Goal: Information Seeking & Learning: Check status

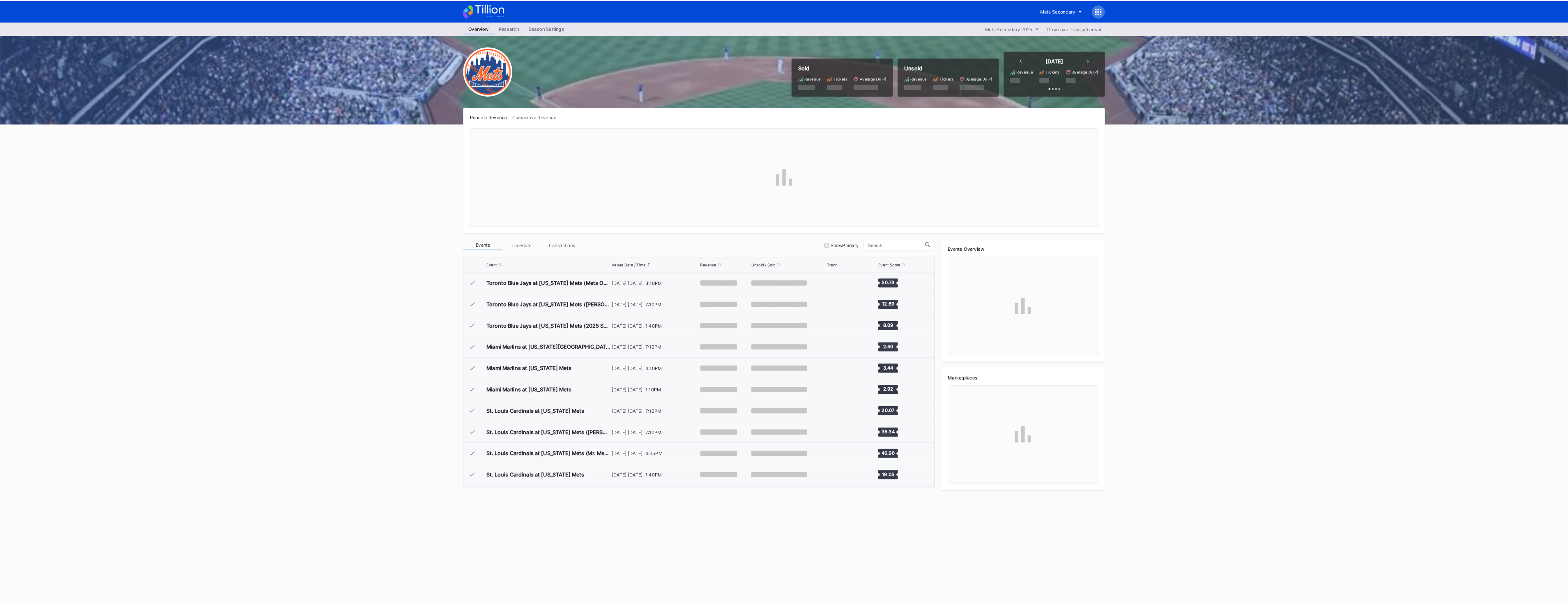
scroll to position [1602, 0]
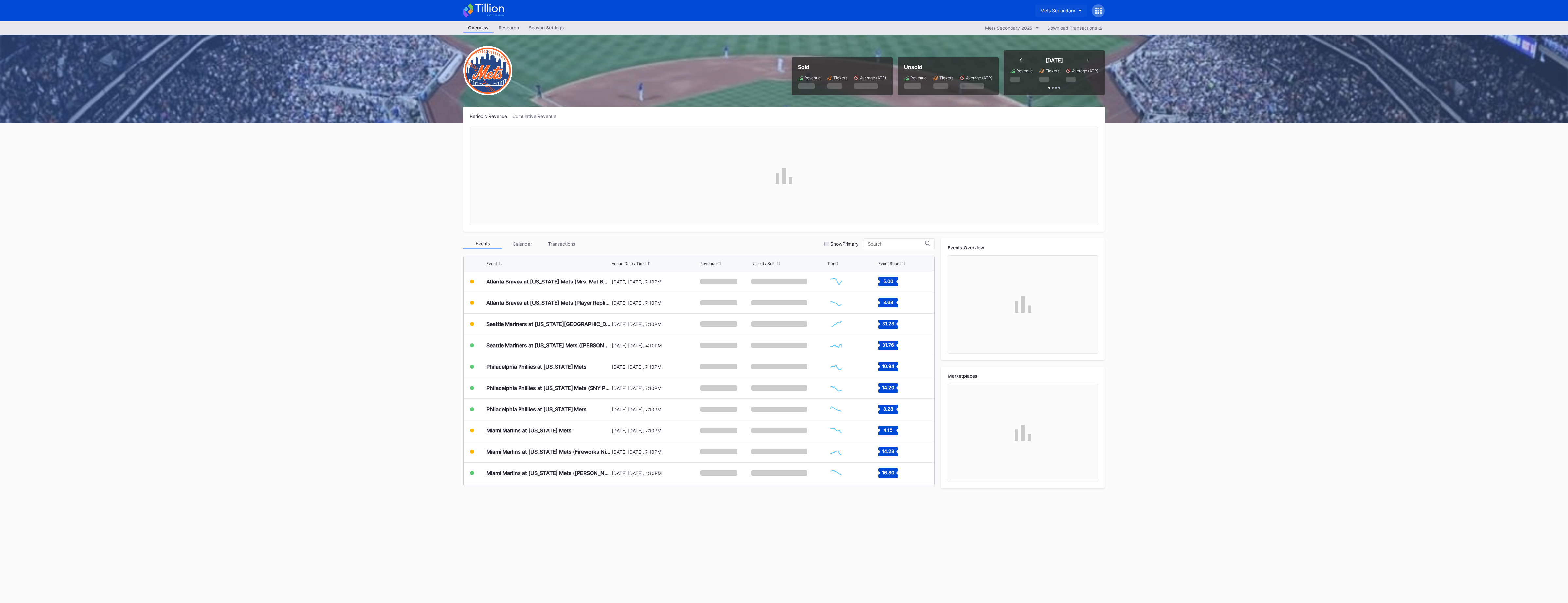
click at [1049, 12] on div "Mets Secondary" at bounding box center [1058, 10] width 35 height 5
click at [1064, 53] on div "Mets Primary" at bounding box center [1054, 53] width 28 height 5
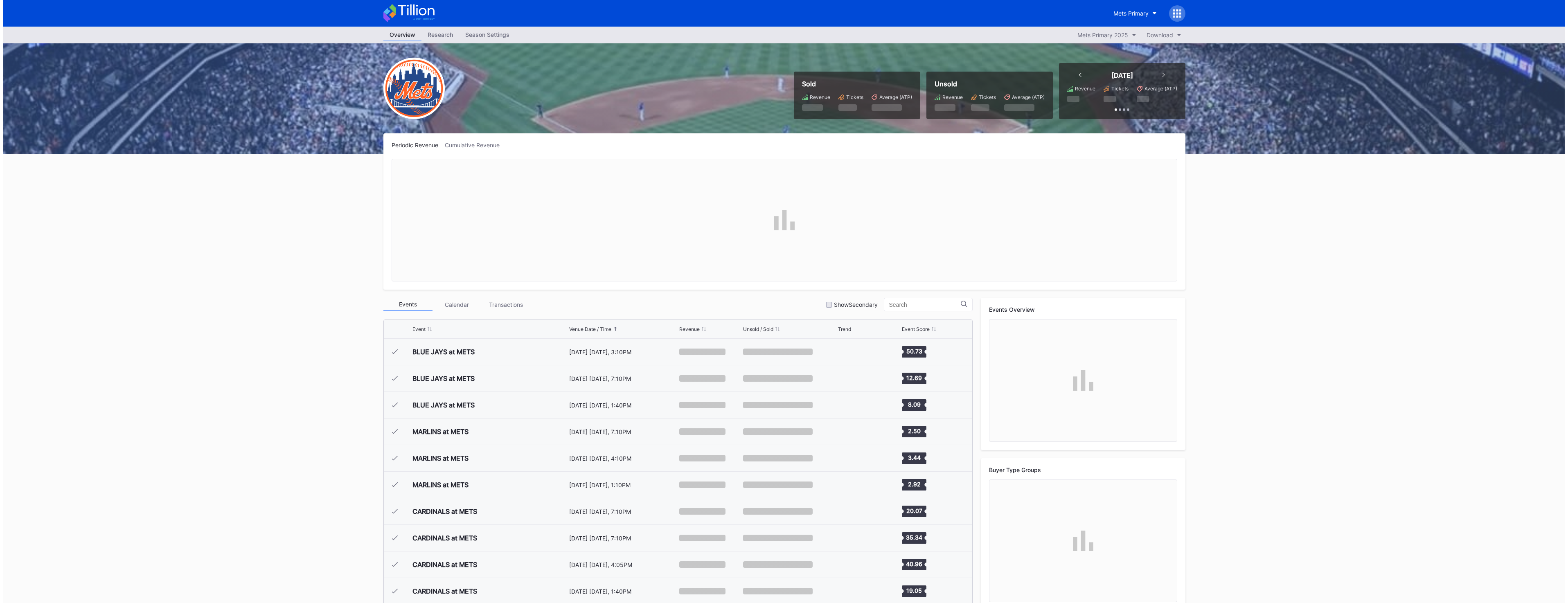
scroll to position [1595, 0]
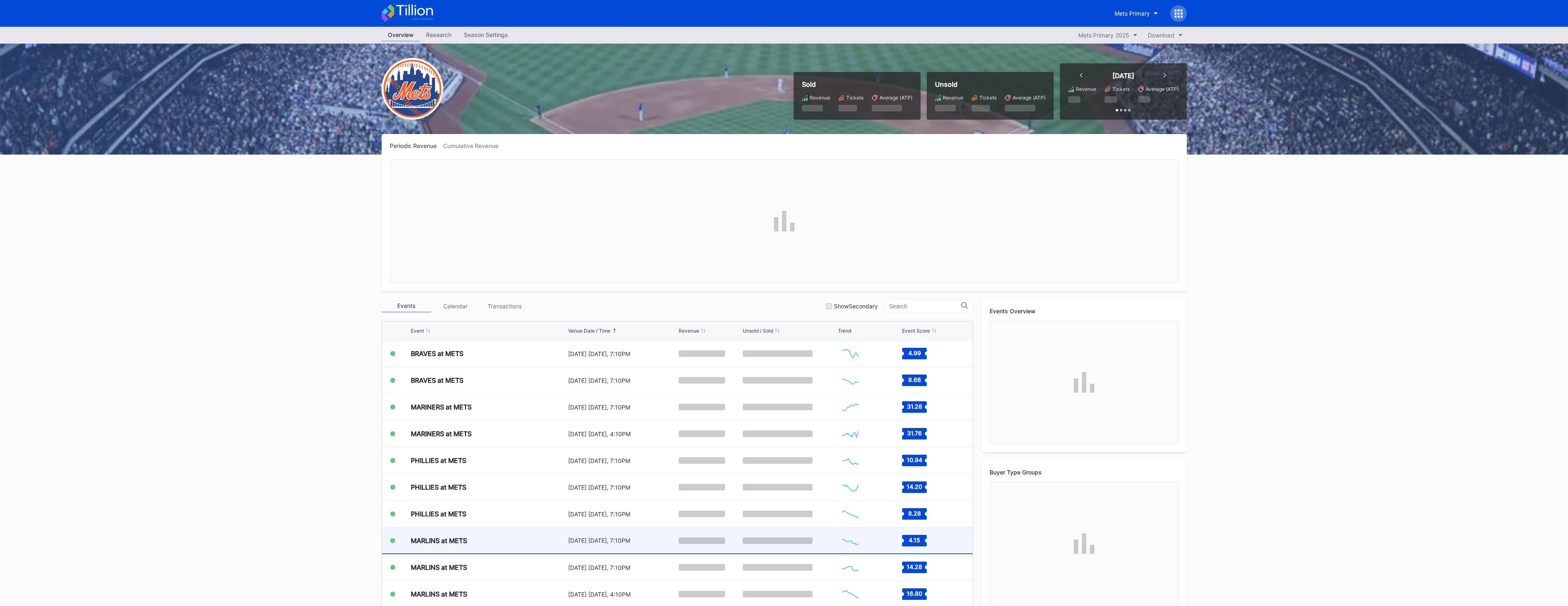
click at [491, 541] on div "MARLINS at METS" at bounding box center [488, 540] width 155 height 26
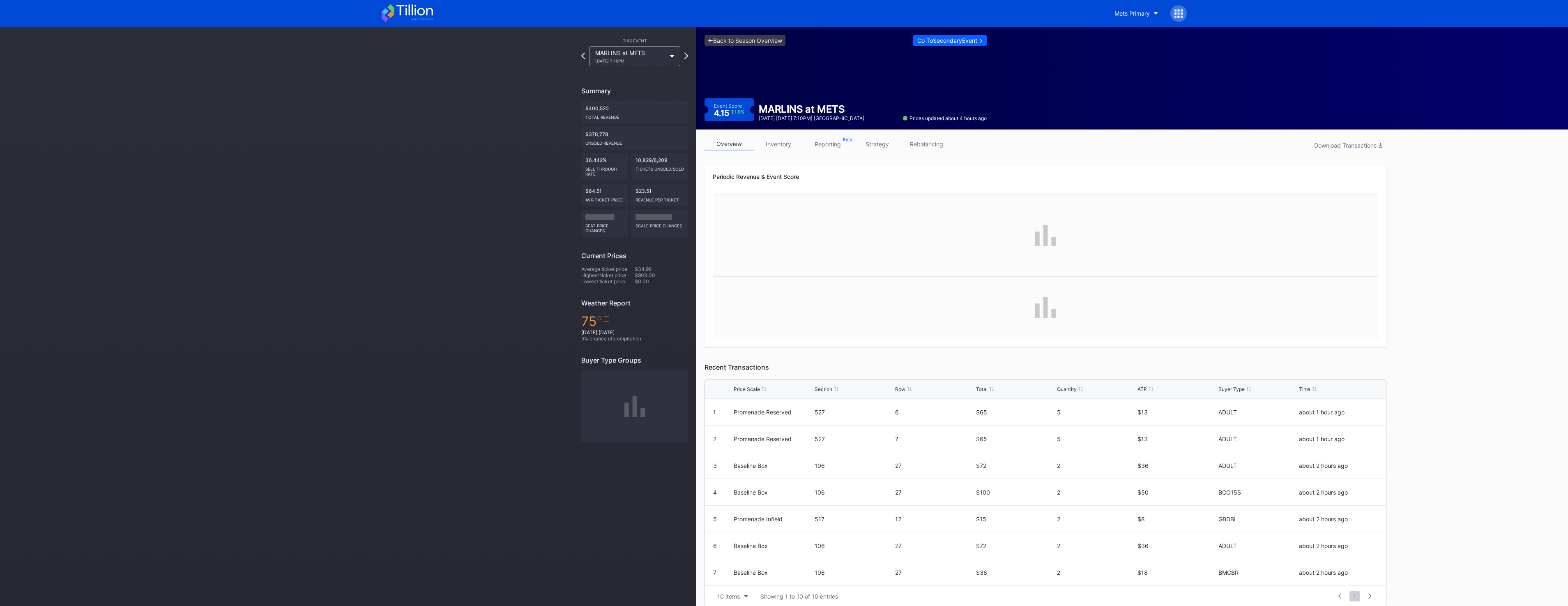
drag, startPoint x: 774, startPoint y: 145, endPoint x: 779, endPoint y: 160, distance: 15.8
click at [774, 145] on link "inventory" at bounding box center [778, 144] width 50 height 13
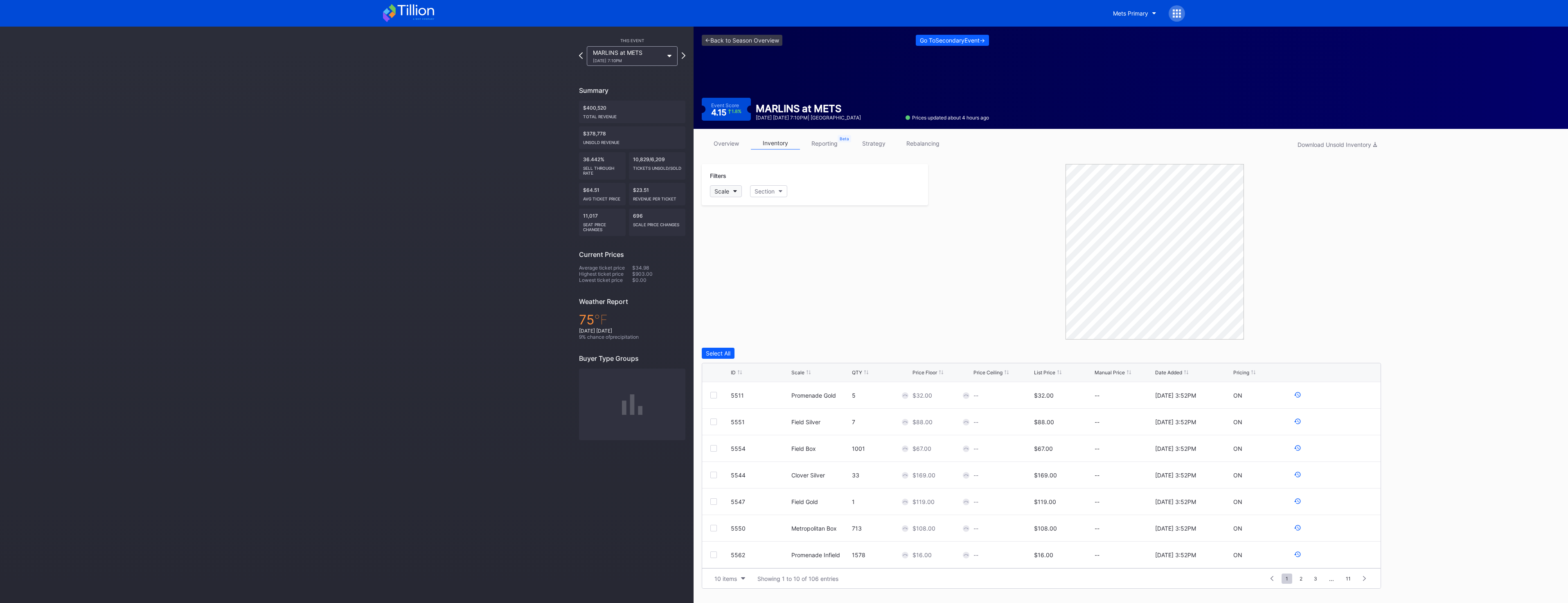
click at [739, 194] on button "Scale" at bounding box center [726, 192] width 32 height 12
click at [792, 275] on div "Promenade Outfield (5564)" at bounding box center [765, 272] width 74 height 7
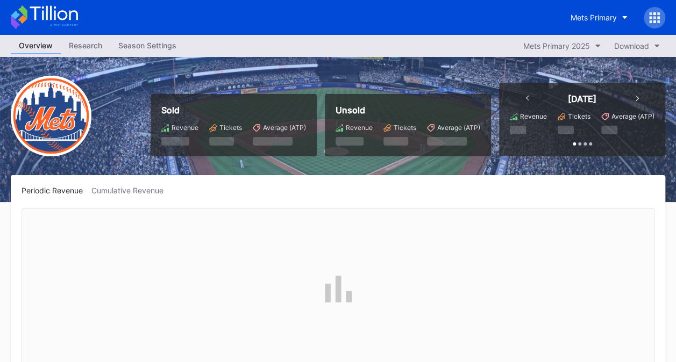
scroll to position [2097, 0]
click at [596, 24] on button "Mets Primary" at bounding box center [599, 18] width 73 height 20
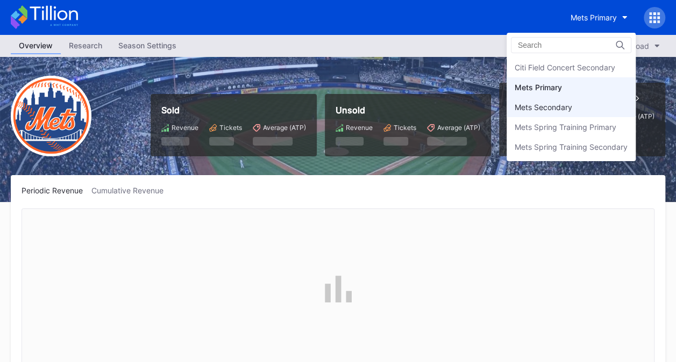
click at [602, 101] on div "Mets Secondary" at bounding box center [571, 107] width 129 height 20
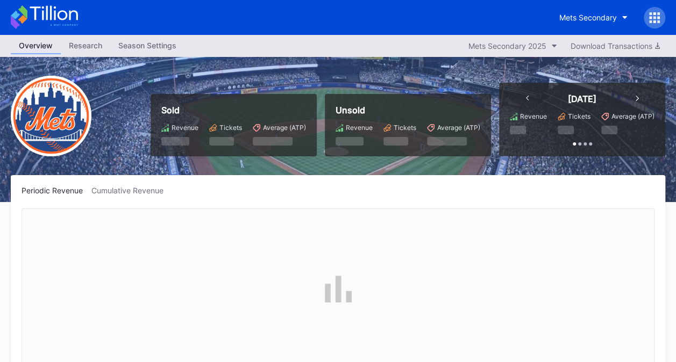
scroll to position [2097, 0]
click at [535, 41] on div "Mets Secondary 2025" at bounding box center [507, 45] width 78 height 9
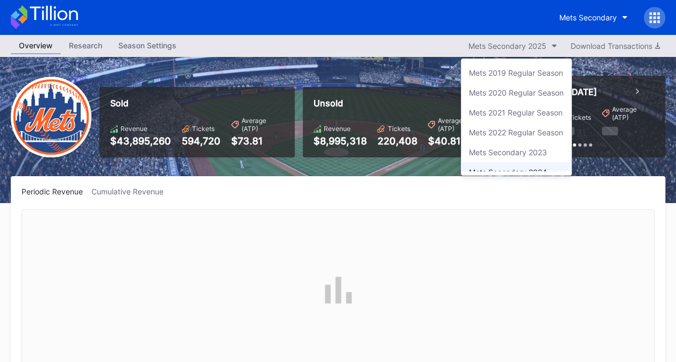
scroll to position [29, 0]
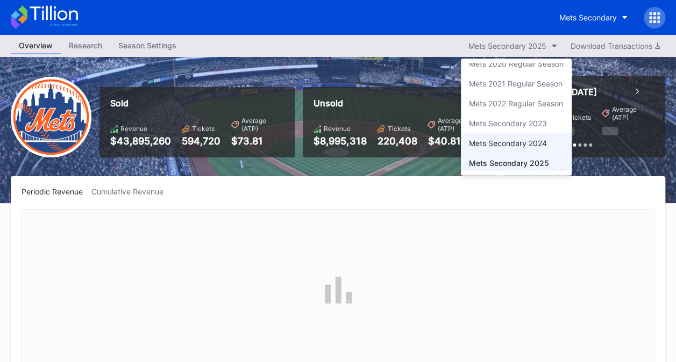
click at [539, 135] on div "Mets Secondary 2024" at bounding box center [516, 143] width 111 height 20
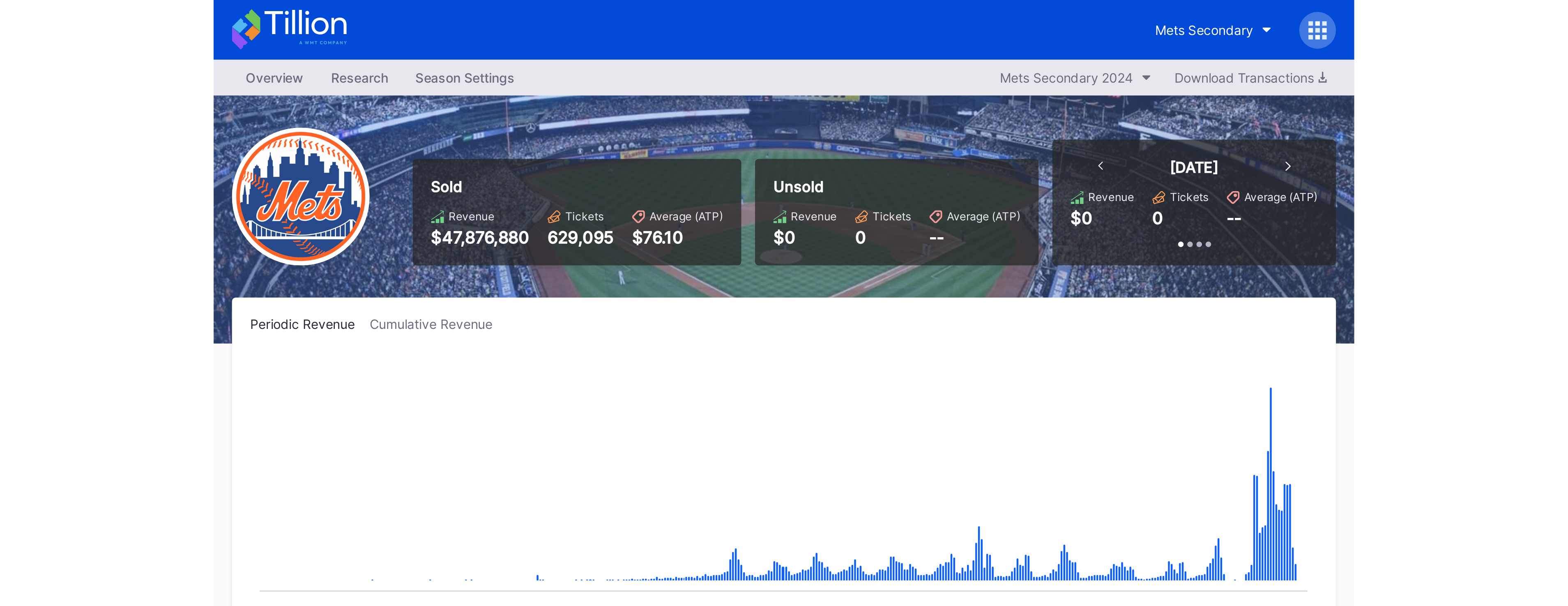
scroll to position [259, 0]
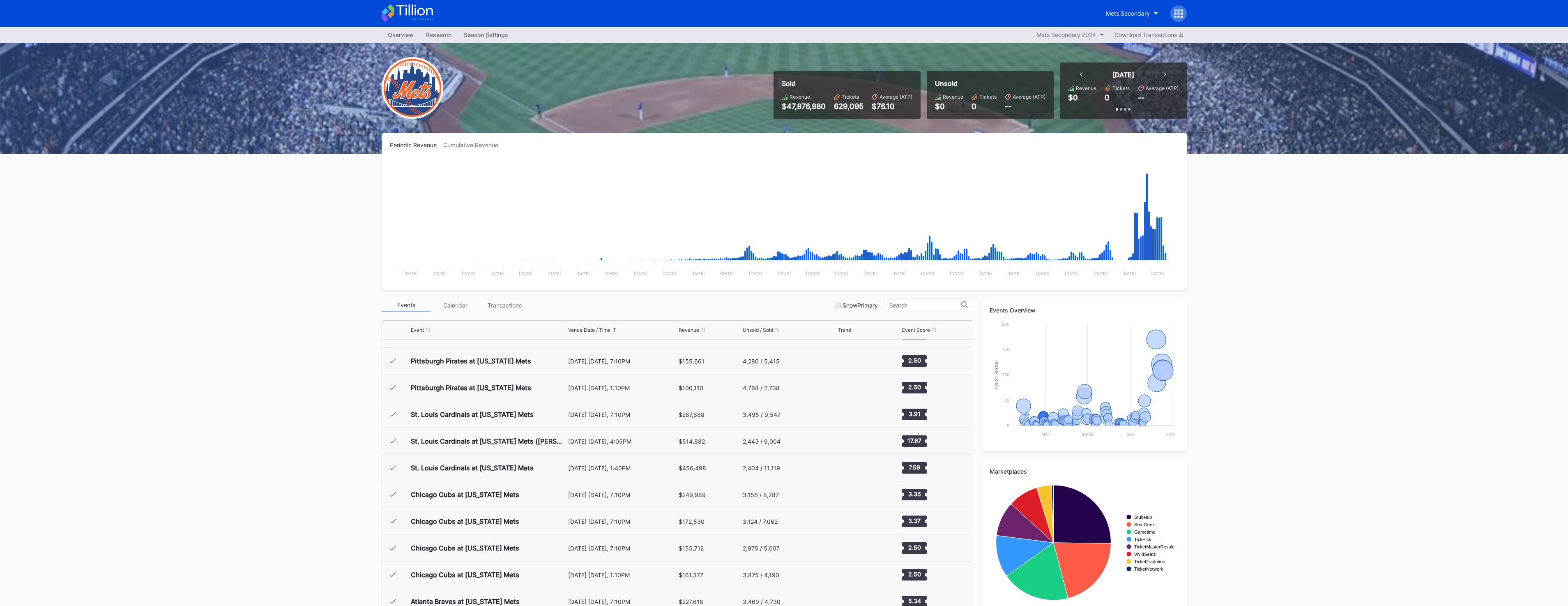
click at [522, 207] on div "Overview Research Season Settings Mets Secondary 2024 Download Transactions Sol…" at bounding box center [784, 323] width 1568 height 594
drag, startPoint x: 884, startPoint y: 109, endPoint x: 779, endPoint y: 99, distance: 105.5
click at [522, 99] on div "Sold Revenue $47,876,880 Tickets 629,095 Average (ATP) $76.10" at bounding box center [847, 95] width 147 height 47
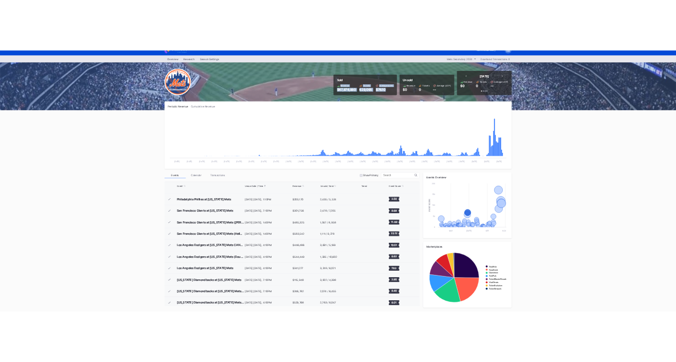
scroll to position [0, 0]
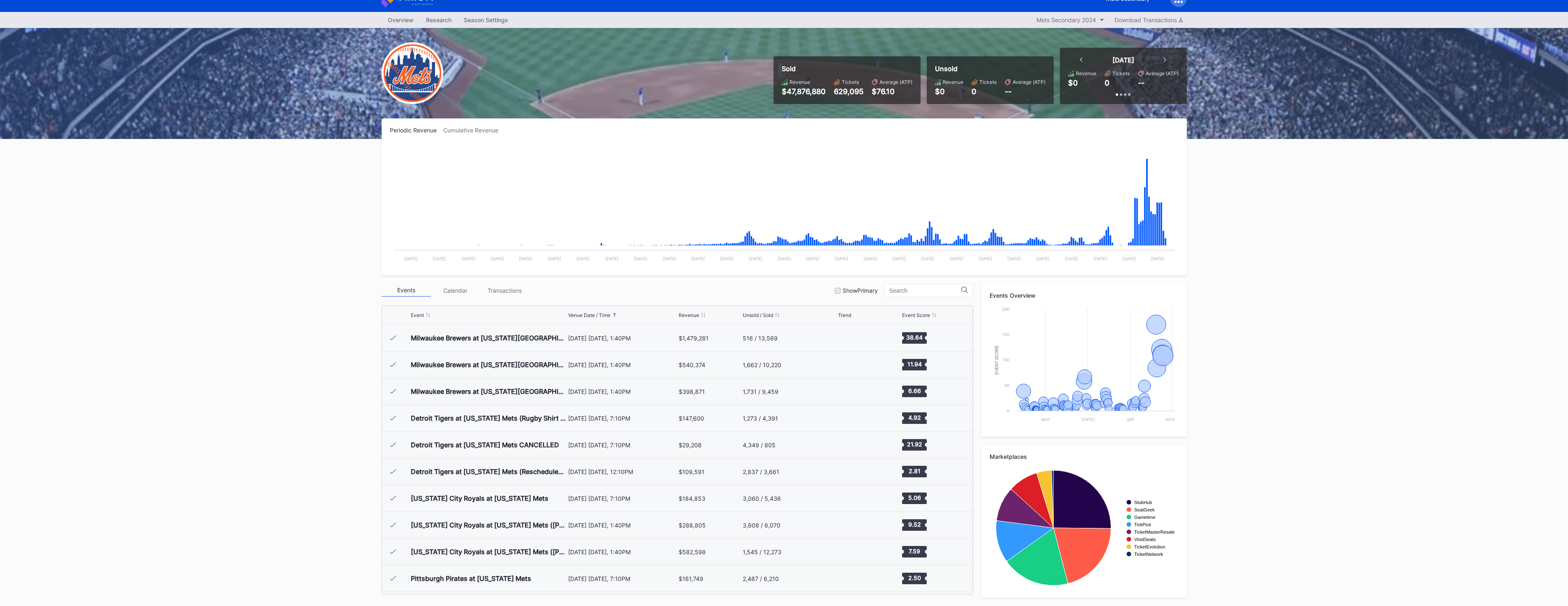
click at [522, 136] on div "Periodic Revenue Cumulative Revenue Created with Highcharts 11.2.0 Chart title …" at bounding box center [784, 196] width 805 height 157
